Goal: Task Accomplishment & Management: Manage account settings

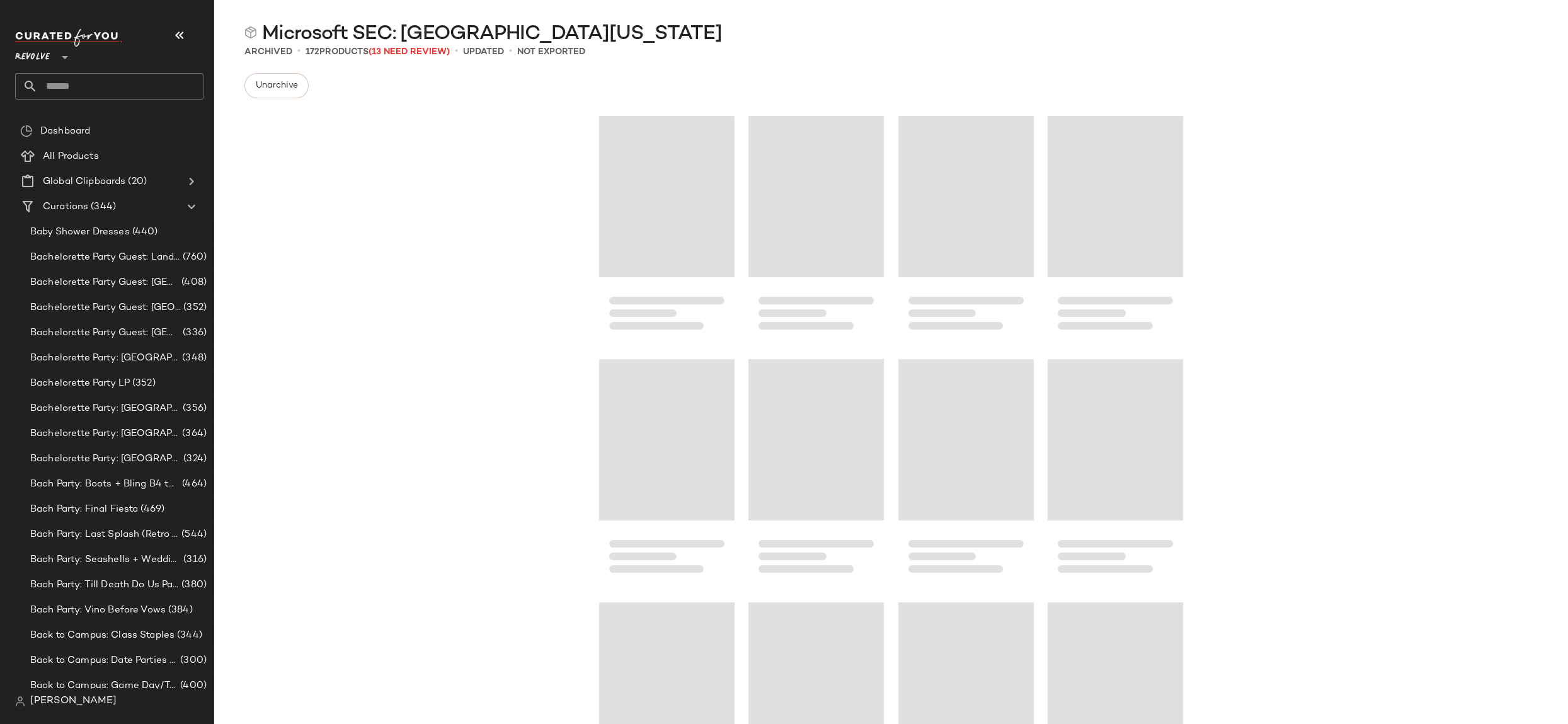
click at [51, 53] on div "Revolve **" at bounding box center [35, 50] width 40 height 31
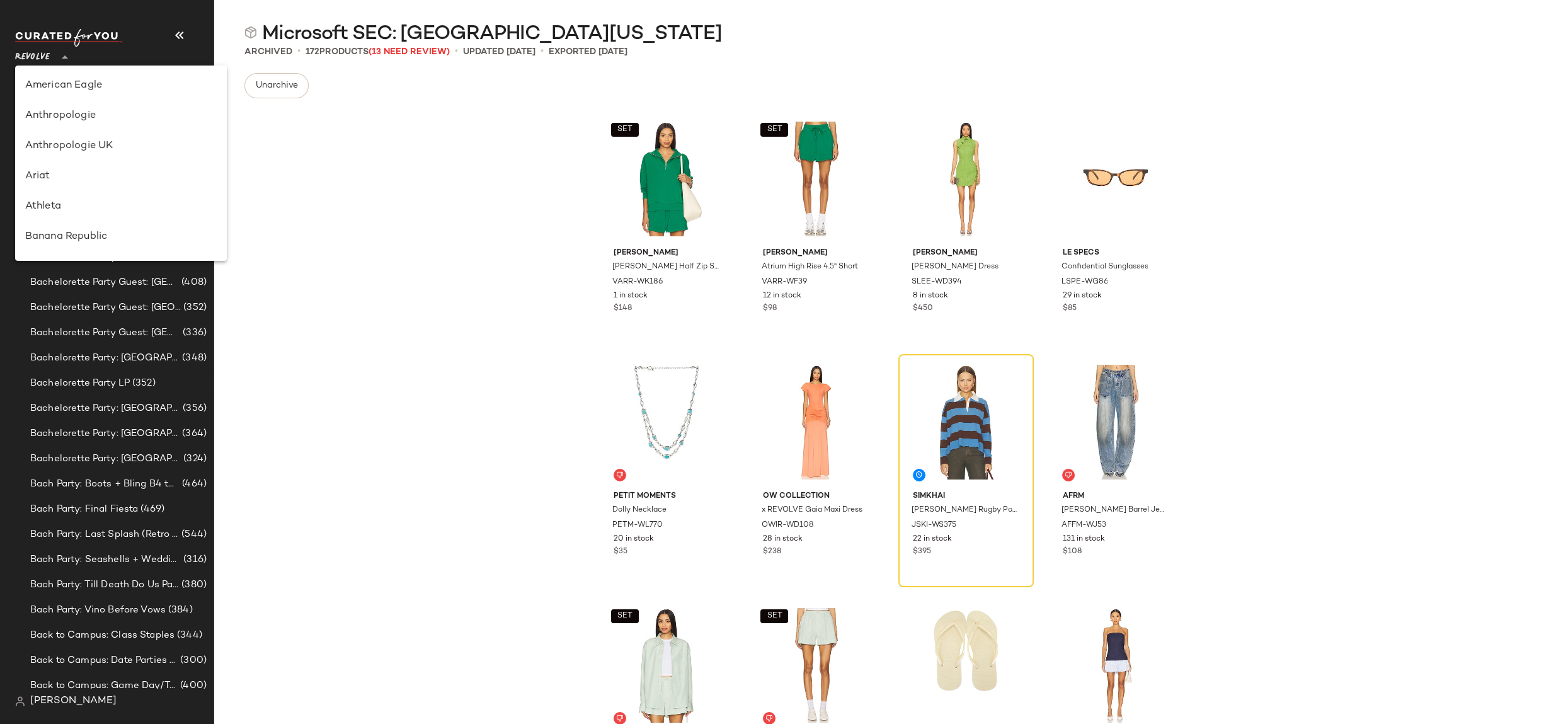
drag, startPoint x: 81, startPoint y: 182, endPoint x: 75, endPoint y: 169, distance: 14.3
click at [81, 181] on div "Ariat" at bounding box center [121, 176] width 192 height 15
type input "**"
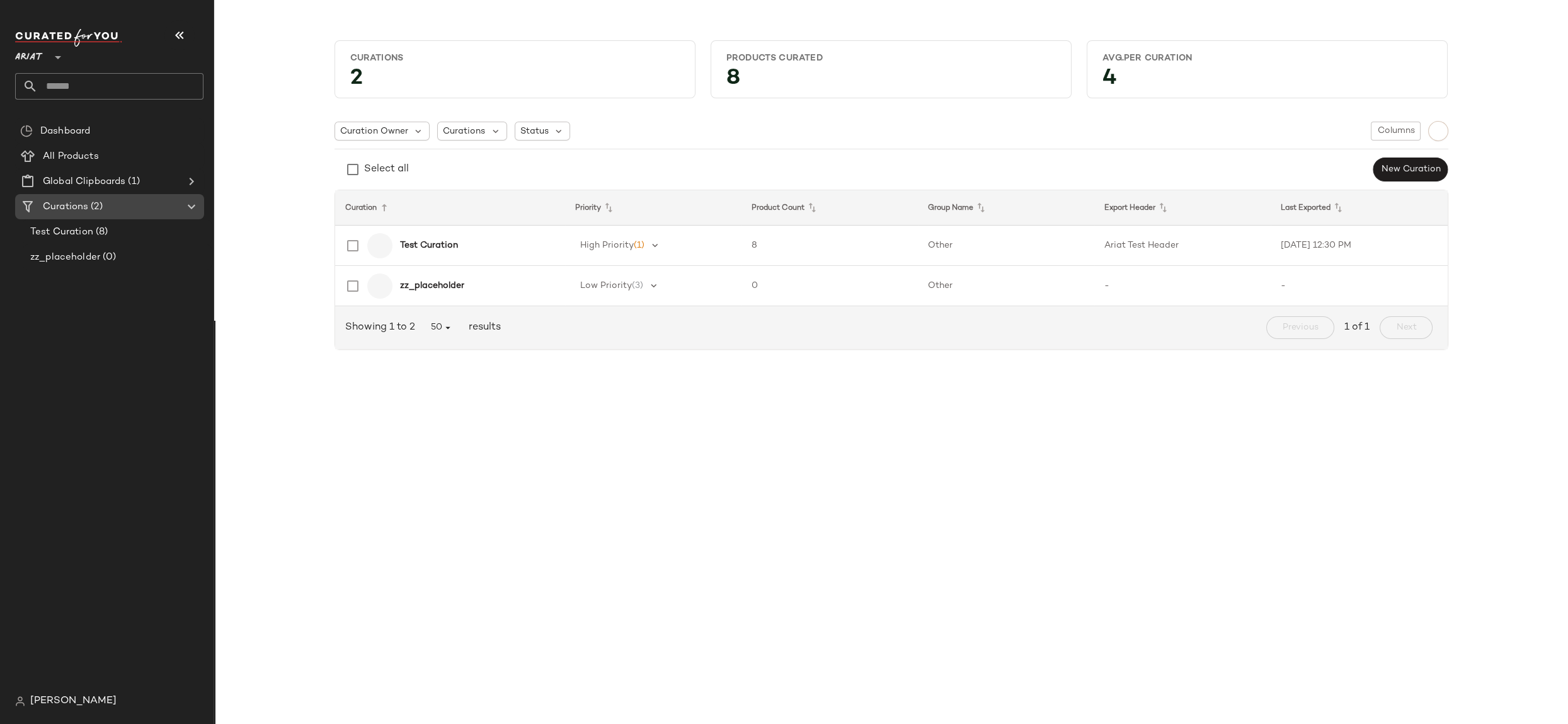
click at [131, 208] on div "Curations (2)" at bounding box center [110, 207] width 143 height 14
click at [547, 136] on div "Status" at bounding box center [543, 131] width 56 height 19
click at [565, 163] on span "Archived" at bounding box center [563, 162] width 38 height 25
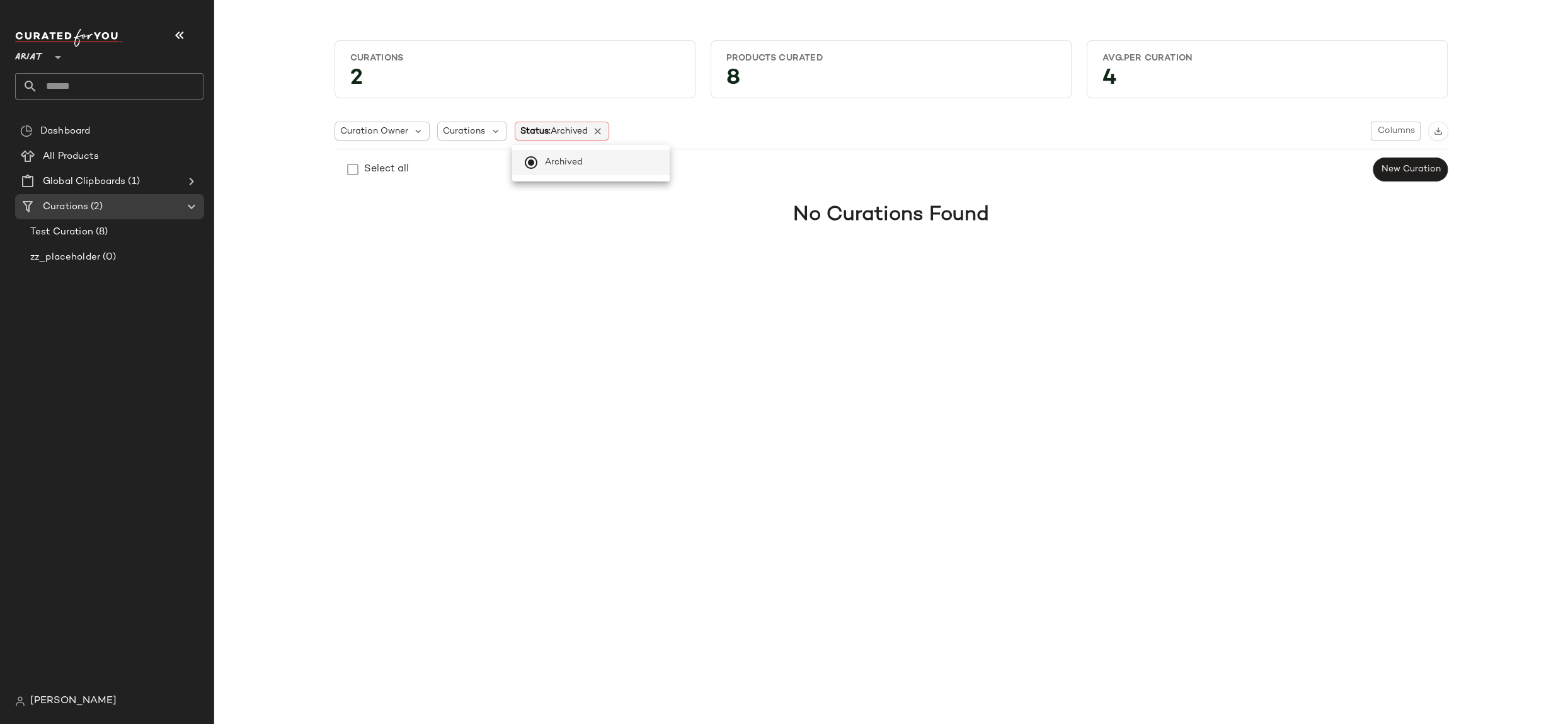
click at [605, 131] on div "Status: Archived" at bounding box center [562, 131] width 95 height 19
click at [467, 136] on span "Curations" at bounding box center [464, 131] width 42 height 13
click at [603, 127] on icon at bounding box center [598, 130] width 11 height 11
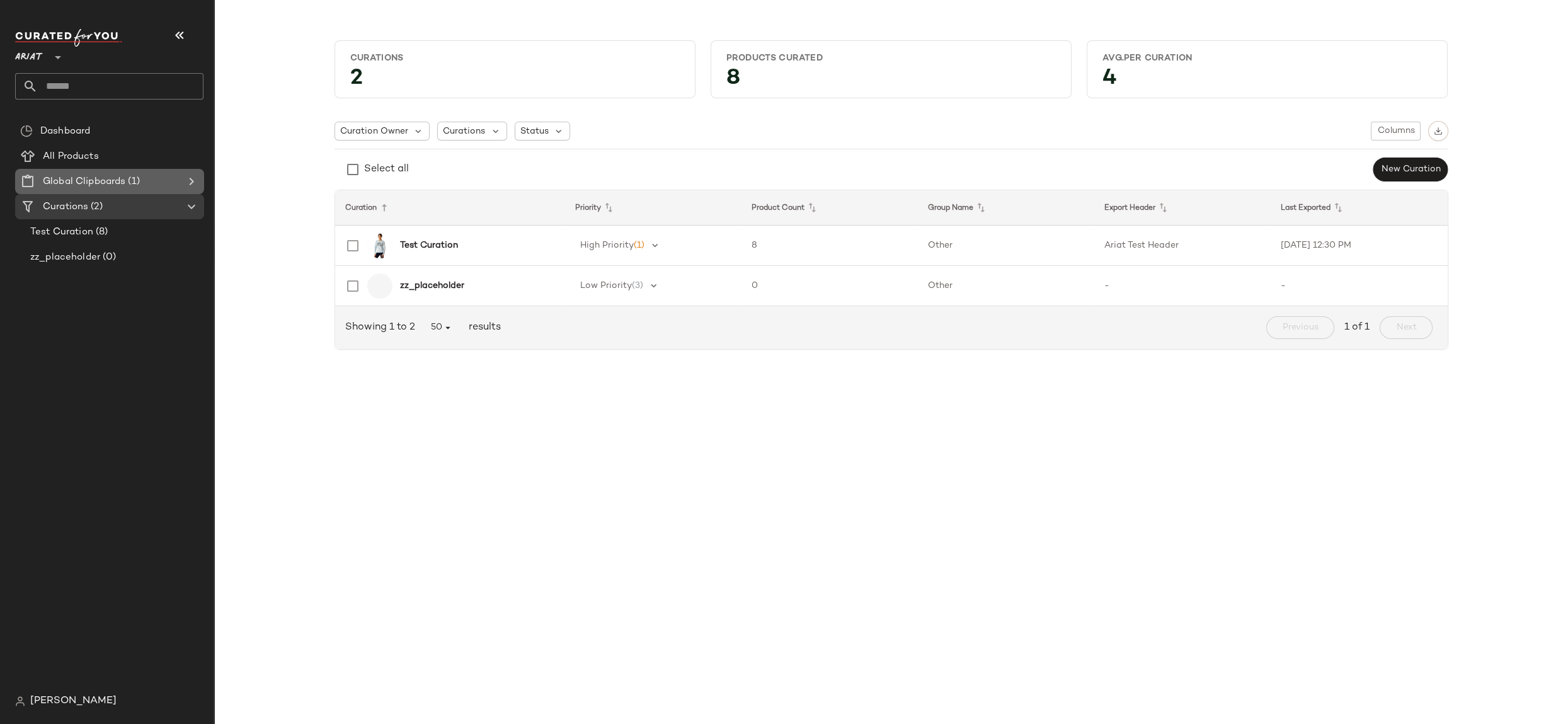
click at [86, 178] on span "Global Clipboards" at bounding box center [84, 182] width 83 height 14
click at [101, 210] on div "tmp-[PERSON_NAME] (6)" at bounding box center [117, 207] width 180 height 14
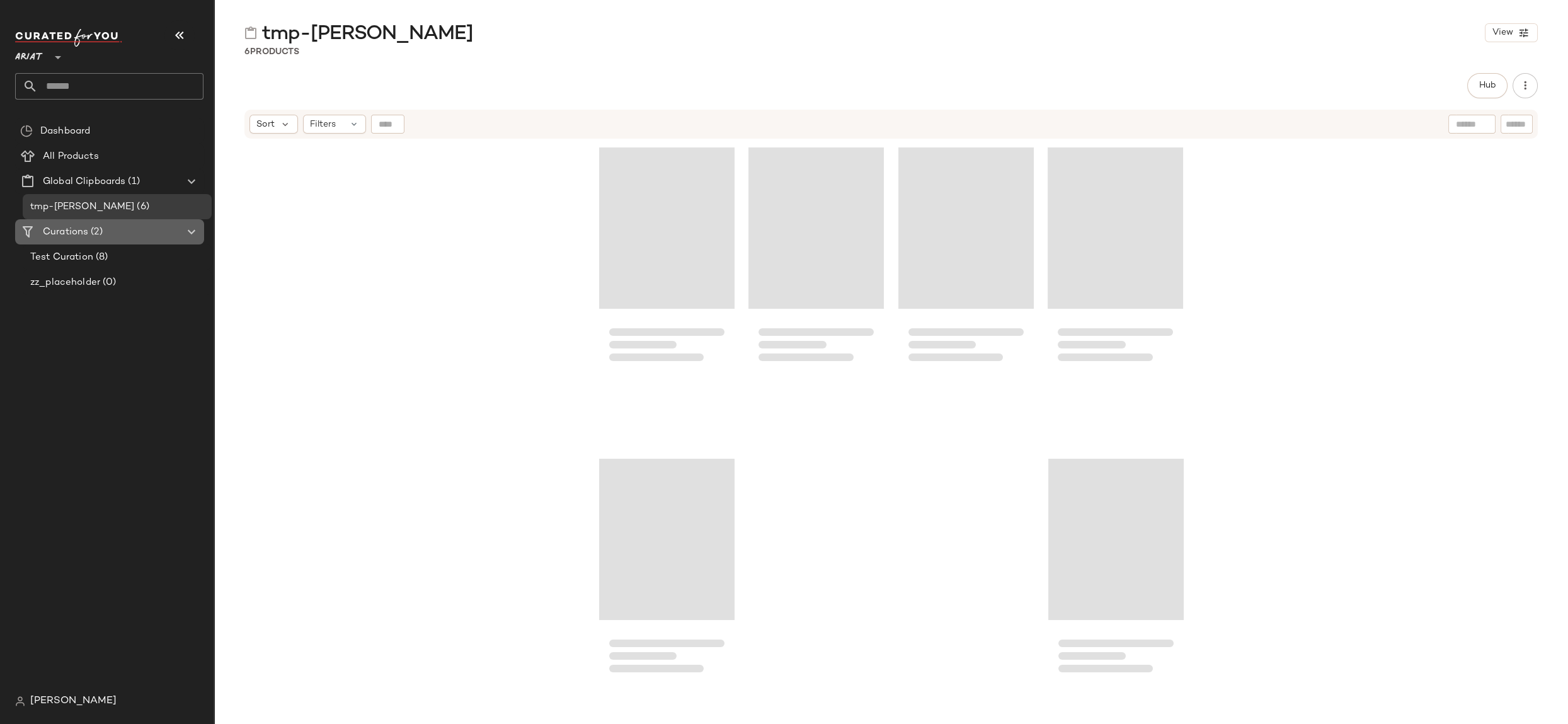
click at [105, 239] on Curations "Curations (2)" at bounding box center [109, 232] width 189 height 25
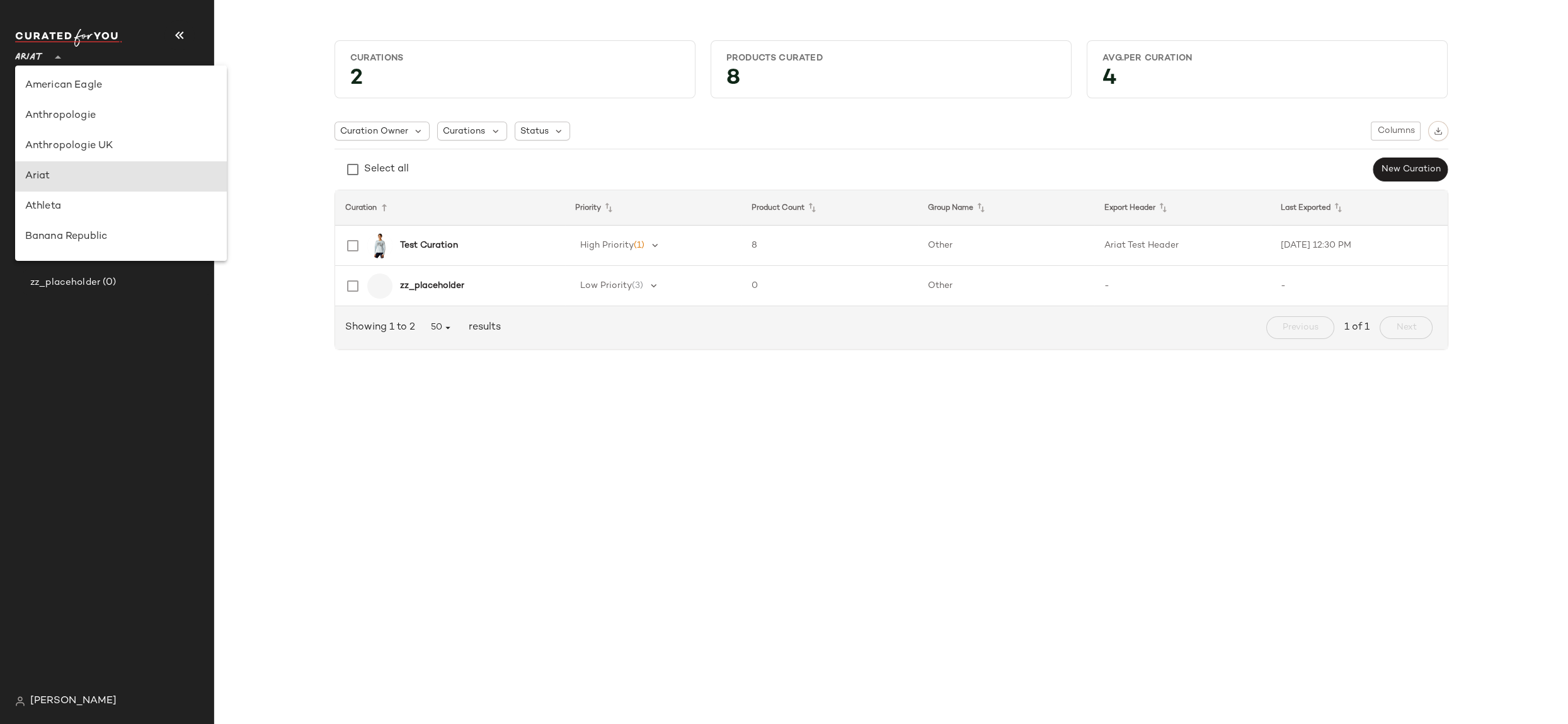
click at [38, 52] on span "Ariat" at bounding box center [29, 54] width 28 height 23
